Goal: Information Seeking & Learning: Learn about a topic

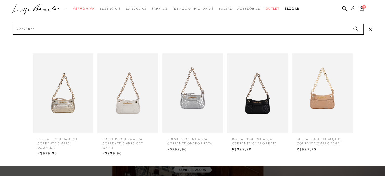
type input "77770822"
click at [248, 101] on img at bounding box center [257, 93] width 61 height 80
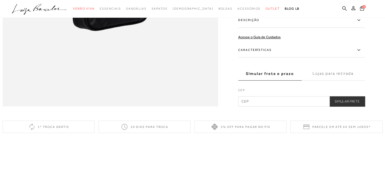
scroll to position [523, 0]
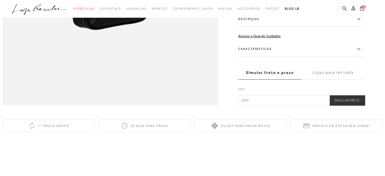
click at [338, 56] on label "Características" at bounding box center [301, 49] width 127 height 15
click at [0, 0] on input "Características" at bounding box center [0, 0] width 0 height 0
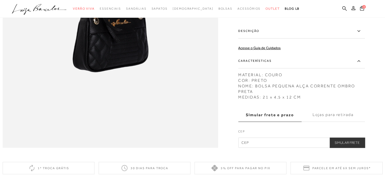
scroll to position [474, 0]
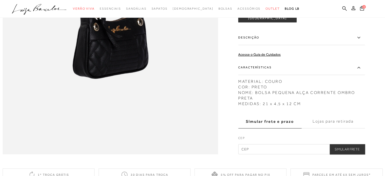
click at [281, 45] on label "Descrição" at bounding box center [301, 37] width 127 height 15
click at [0, 0] on input "Descrição" at bounding box center [0, 0] width 0 height 0
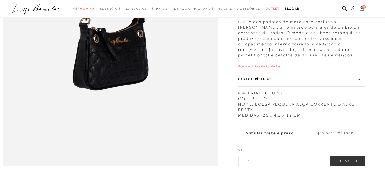
scroll to position [454, 0]
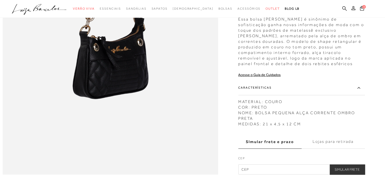
drag, startPoint x: 240, startPoint y: 28, endPoint x: 292, endPoint y: 77, distance: 71.2
click at [292, 77] on div "BOLSA PEQUENA ALÇA CORRENTE OMBRO PRETA CÓD: 777708221 × É necessário seleciona…" at bounding box center [301, 30] width 127 height 289
copy div "Essa bolsa [PERSON_NAME] é sinônimo de sofisticação ganha novas informações de …"
click at [343, 8] on icon at bounding box center [344, 8] width 5 height 5
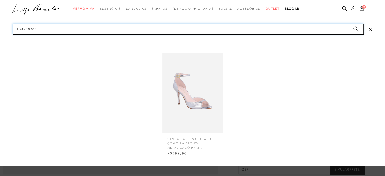
type input "134700303"
click at [199, 89] on img at bounding box center [192, 93] width 61 height 80
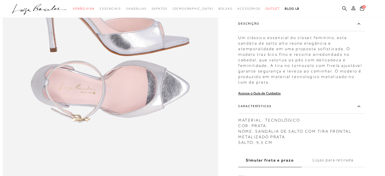
scroll to position [437, 0]
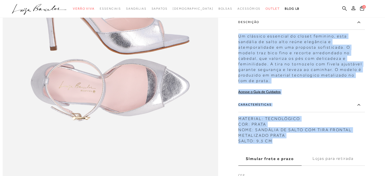
drag, startPoint x: 240, startPoint y: 44, endPoint x: 309, endPoint y: 151, distance: 126.6
click at [309, 151] on div "SANDÁLIA DE SALTO ALTO COM TIRA FRONTAL METALIZADO PRATA CÓD: 134700303 × É nec…" at bounding box center [301, 37] width 127 height 308
copy div "Um clássico essencial do closet feminino, esta sandália de salto alto reúne ele…"
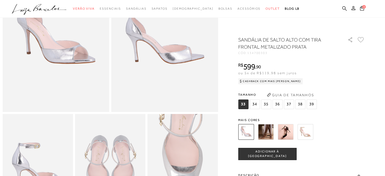
scroll to position [83, 0]
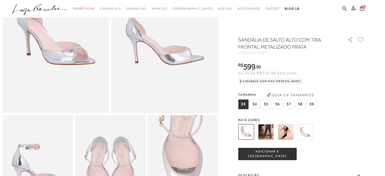
click at [343, 7] on icon at bounding box center [344, 8] width 5 height 5
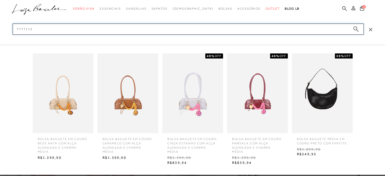
type input "77771121"
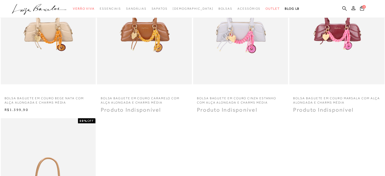
scroll to position [48, 0]
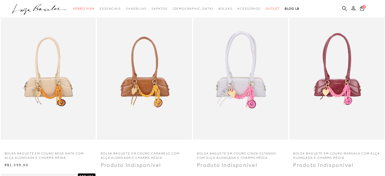
click at [180, 55] on img at bounding box center [144, 68] width 94 height 141
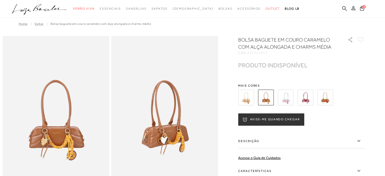
click at [254, 98] on img at bounding box center [246, 98] width 16 height 16
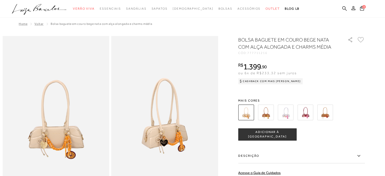
click at [320, 120] on div at bounding box center [296, 112] width 118 height 19
click at [322, 119] on img at bounding box center [325, 113] width 16 height 16
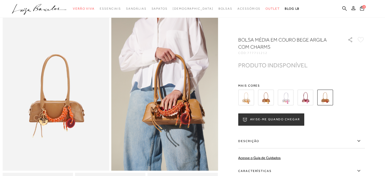
scroll to position [30, 0]
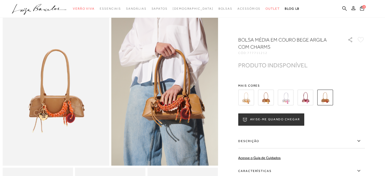
click at [317, 145] on label "Descrição" at bounding box center [301, 141] width 127 height 15
click at [0, 0] on input "Descrição" at bounding box center [0, 0] width 0 height 0
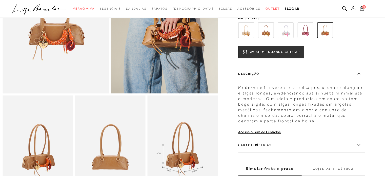
scroll to position [103, 0]
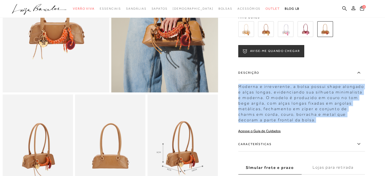
drag, startPoint x: 240, startPoint y: 90, endPoint x: 298, endPoint y: 124, distance: 67.0
click at [298, 123] on div "Moderna e irreverente, a bolsa possui shape alongado e alças longas, evidencian…" at bounding box center [301, 101] width 127 height 41
copy div "Moderna e irreverente, a bolsa possui shape alongado e alças longas, evidencian…"
click at [345, 10] on icon at bounding box center [344, 8] width 5 height 5
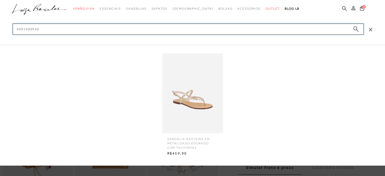
type input "6001000940"
click at [193, 113] on img at bounding box center [192, 93] width 61 height 80
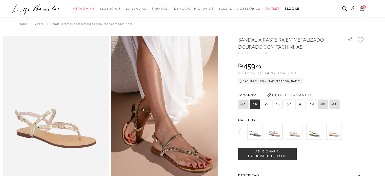
click at [345, 9] on icon at bounding box center [344, 8] width 5 height 5
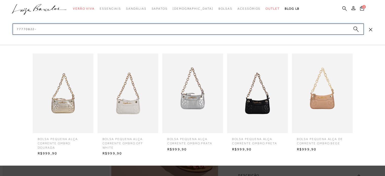
type input "77770822-2"
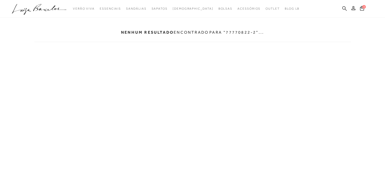
click at [345, 6] on icon at bounding box center [344, 8] width 5 height 5
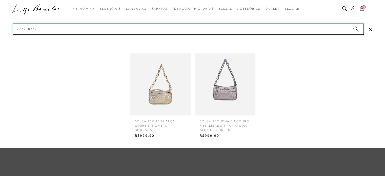
type input "777708222"
click at [180, 74] on img at bounding box center [160, 85] width 61 height 80
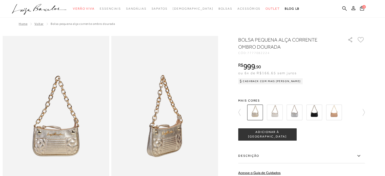
click at [289, 110] on img at bounding box center [294, 113] width 16 height 16
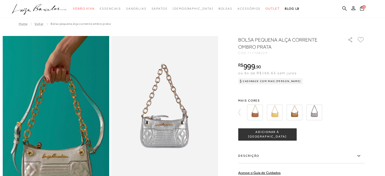
click at [255, 113] on img at bounding box center [255, 113] width 16 height 16
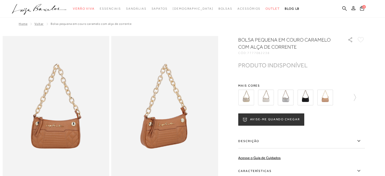
click at [330, 97] on img at bounding box center [325, 98] width 16 height 16
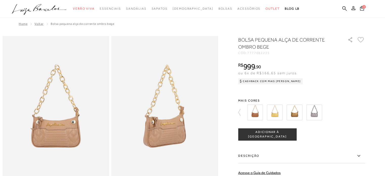
click at [297, 111] on img at bounding box center [294, 113] width 16 height 16
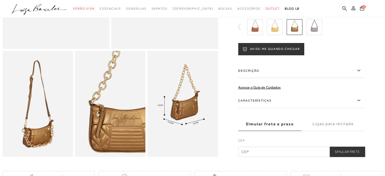
scroll to position [146, 0]
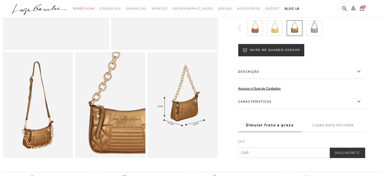
click at [312, 77] on label "Descrição" at bounding box center [301, 71] width 127 height 15
click at [0, 0] on input "Descrição" at bounding box center [0, 0] width 0 height 0
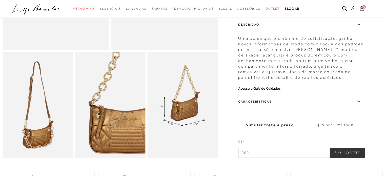
drag, startPoint x: 241, startPoint y: 43, endPoint x: 348, endPoint y: 84, distance: 114.8
click at [348, 80] on div "Uma bolsa que é sinônimo de sofisticação, ganha novas informações de moda com o…" at bounding box center [301, 56] width 127 height 47
copy div "Uma bolsa que é sinônimo de sofisticação, ganha novas informações de moda com o…"
click at [341, 7] on ul ".a{fill-rule:evenodd;} Verão Viva Em alta Favoritos das Influenciadoras Apostas…" at bounding box center [188, 8] width 353 height 9
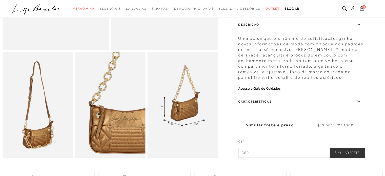
click at [343, 8] on icon at bounding box center [344, 8] width 5 height 5
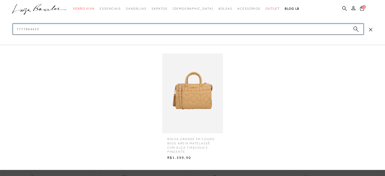
type input "7777064423"
click at [201, 95] on img at bounding box center [192, 93] width 61 height 80
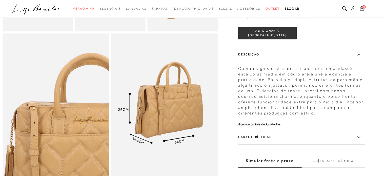
scroll to position [281, 0]
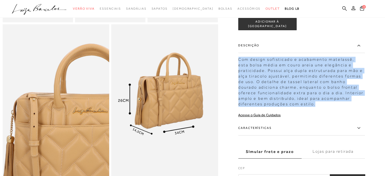
drag, startPoint x: 240, startPoint y: 66, endPoint x: 290, endPoint y: 111, distance: 67.5
click at [290, 107] on div "Com design sofisticado e acabamento matelassê, esta bolsa média em couro areia …" at bounding box center [301, 80] width 127 height 53
copy div "Com design sofisticado e acabamento matelassê, esta bolsa média em couro areia …"
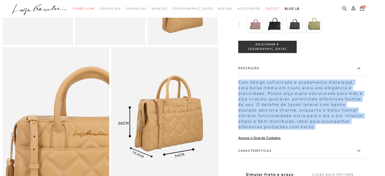
scroll to position [208, 0]
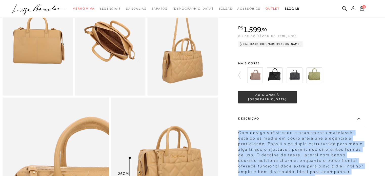
click at [346, 6] on icon at bounding box center [344, 8] width 5 height 5
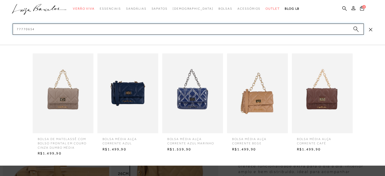
type input "77770654"
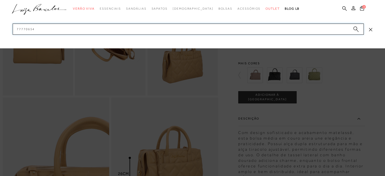
click at [220, 25] on input "77770654" at bounding box center [188, 29] width 351 height 11
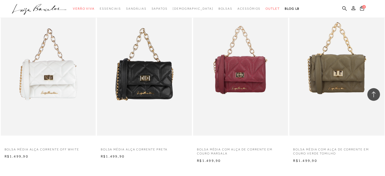
scroll to position [400, 0]
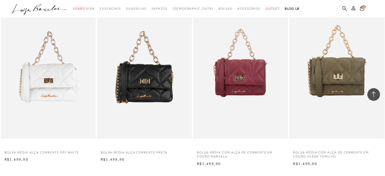
click at [348, 85] on img at bounding box center [337, 67] width 94 height 141
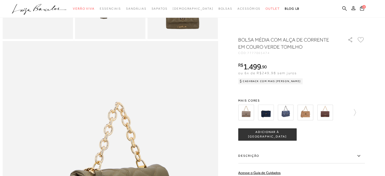
scroll to position [419, 0]
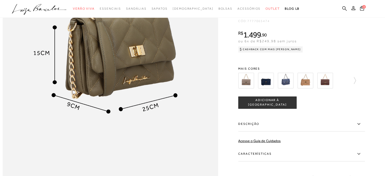
click at [290, 131] on label "Descrição" at bounding box center [301, 124] width 127 height 15
click at [0, 0] on input "Descrição" at bounding box center [0, 0] width 0 height 0
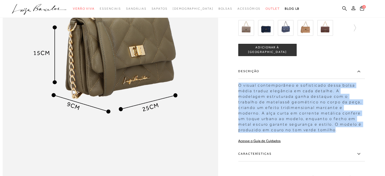
drag, startPoint x: 241, startPoint y: 95, endPoint x: 282, endPoint y: 144, distance: 64.1
click at [282, 144] on div "BOLSA MÉDIA COM ALÇA DE CORRENTE EM COURO VERDE TOMILHO CÓD: 7777065474 × É nec…" at bounding box center [301, 81] width 127 height 258
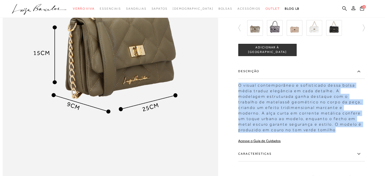
copy div "O visual contemporâneo e sofisticado dessa bolsa média traduz elegância em cada…"
